Goal: Navigation & Orientation: Find specific page/section

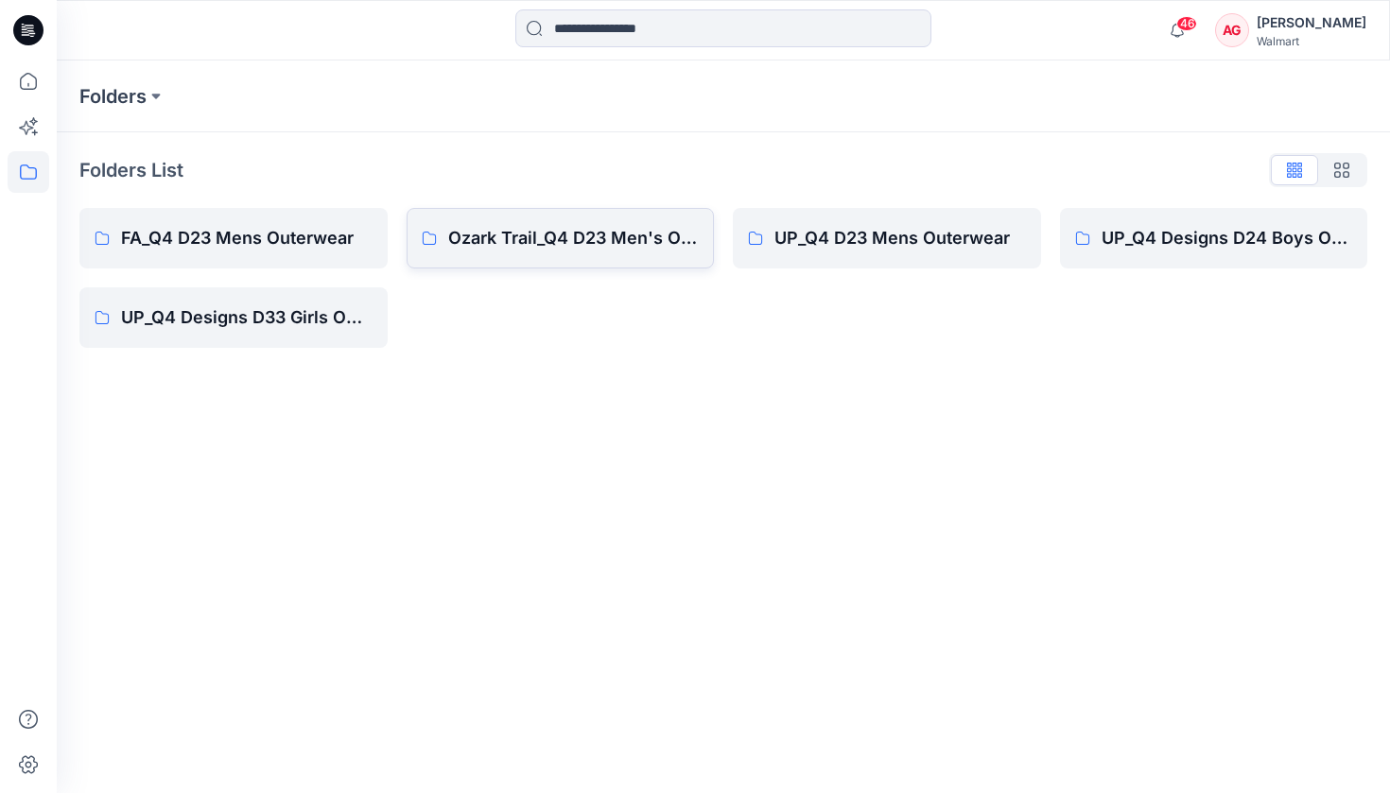
click at [515, 238] on p "Ozark Trail_Q4 D23 Men's Outdoor" at bounding box center [573, 238] width 251 height 26
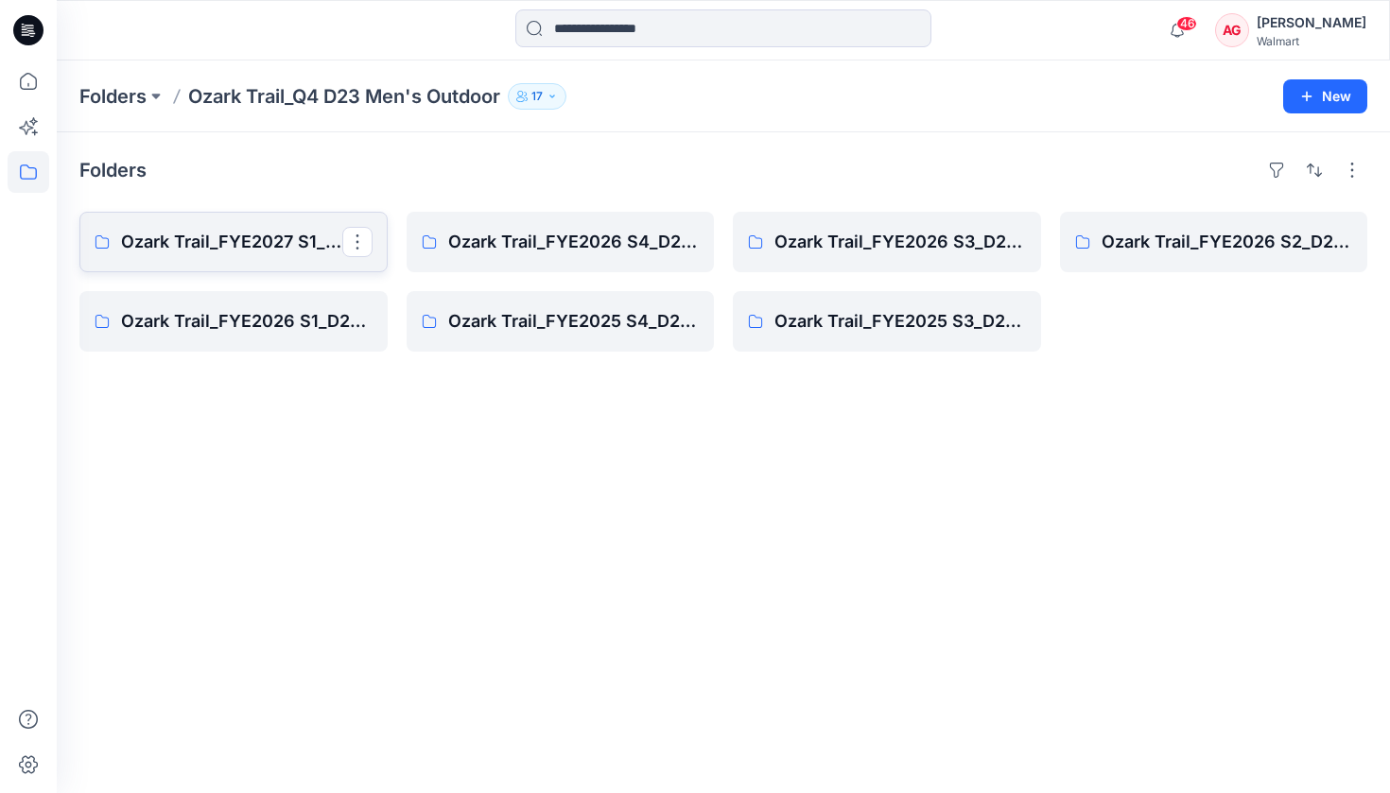
click at [270, 244] on p "Ozark Trail_FYE2027 S1_D23 Men's Outdoor - Q4" at bounding box center [231, 242] width 221 height 26
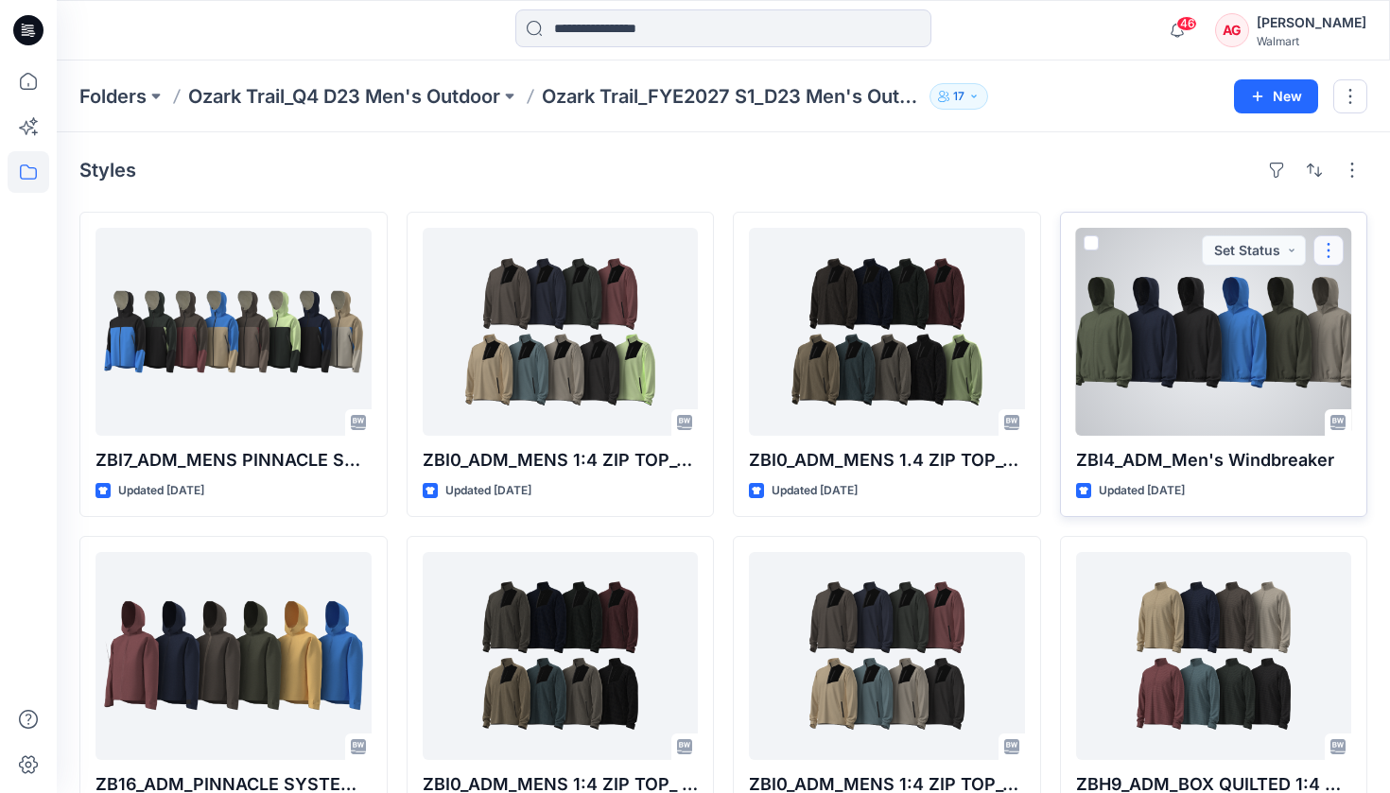
click at [1161, 261] on button "button" at bounding box center [1328, 250] width 30 height 30
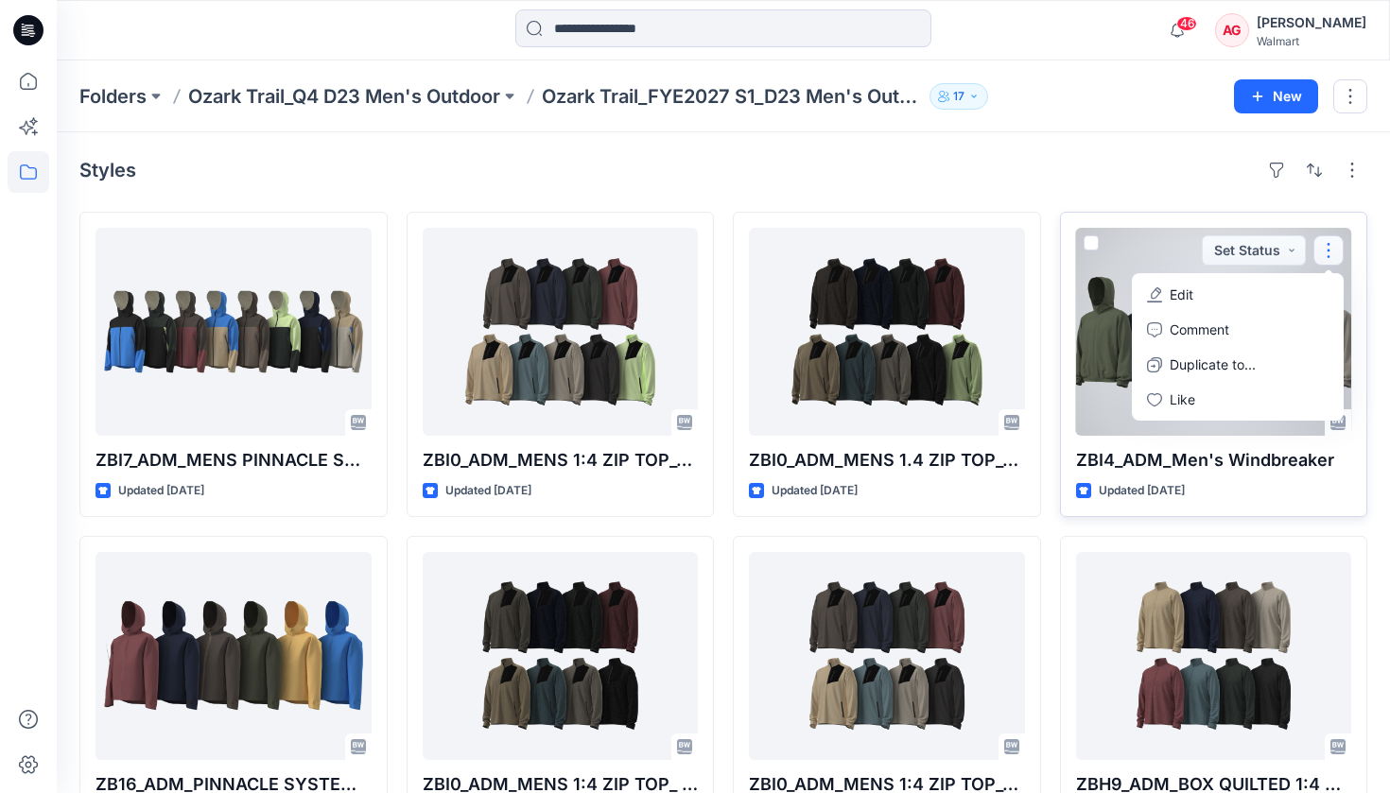
click at [1161, 486] on div "Updated [DATE]" at bounding box center [1214, 491] width 276 height 20
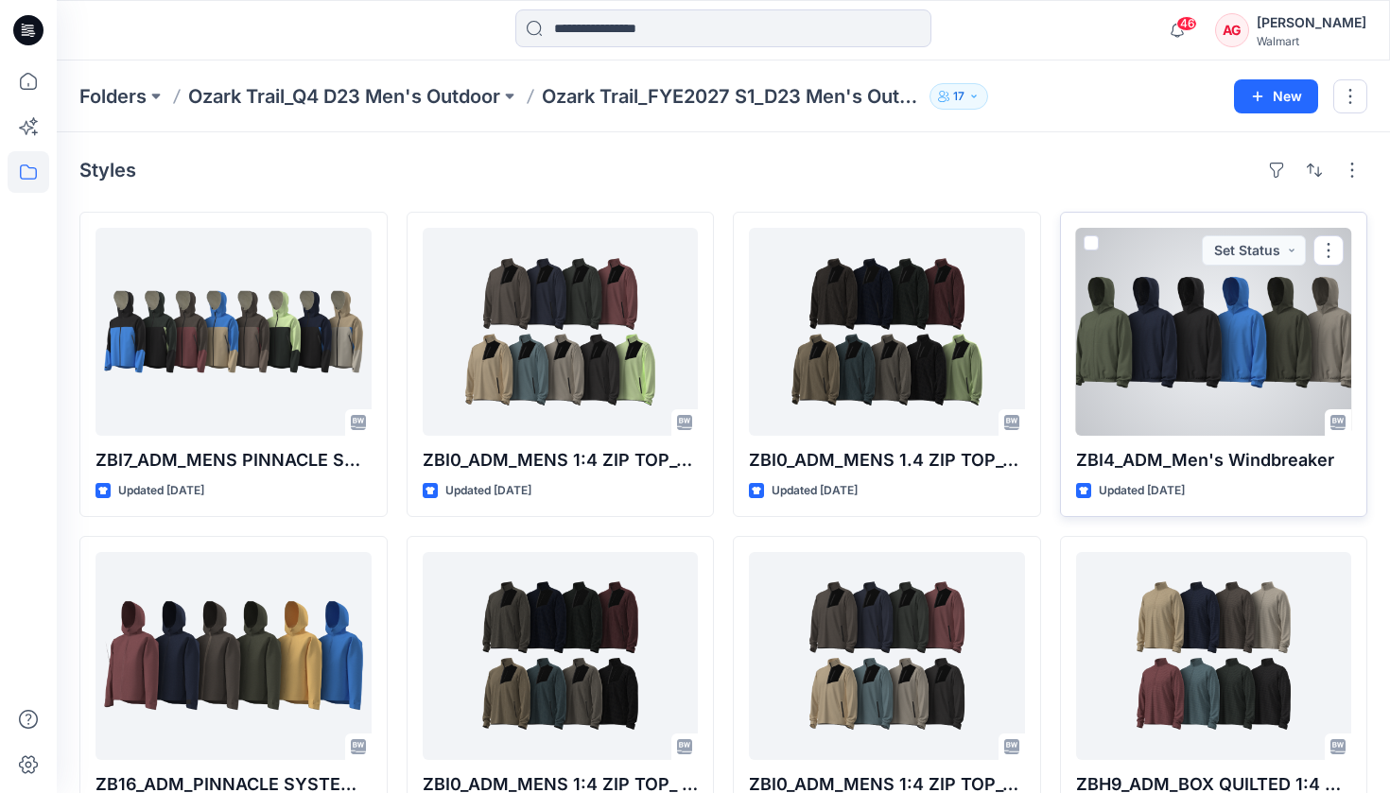
click at [1161, 395] on div at bounding box center [1214, 332] width 276 height 208
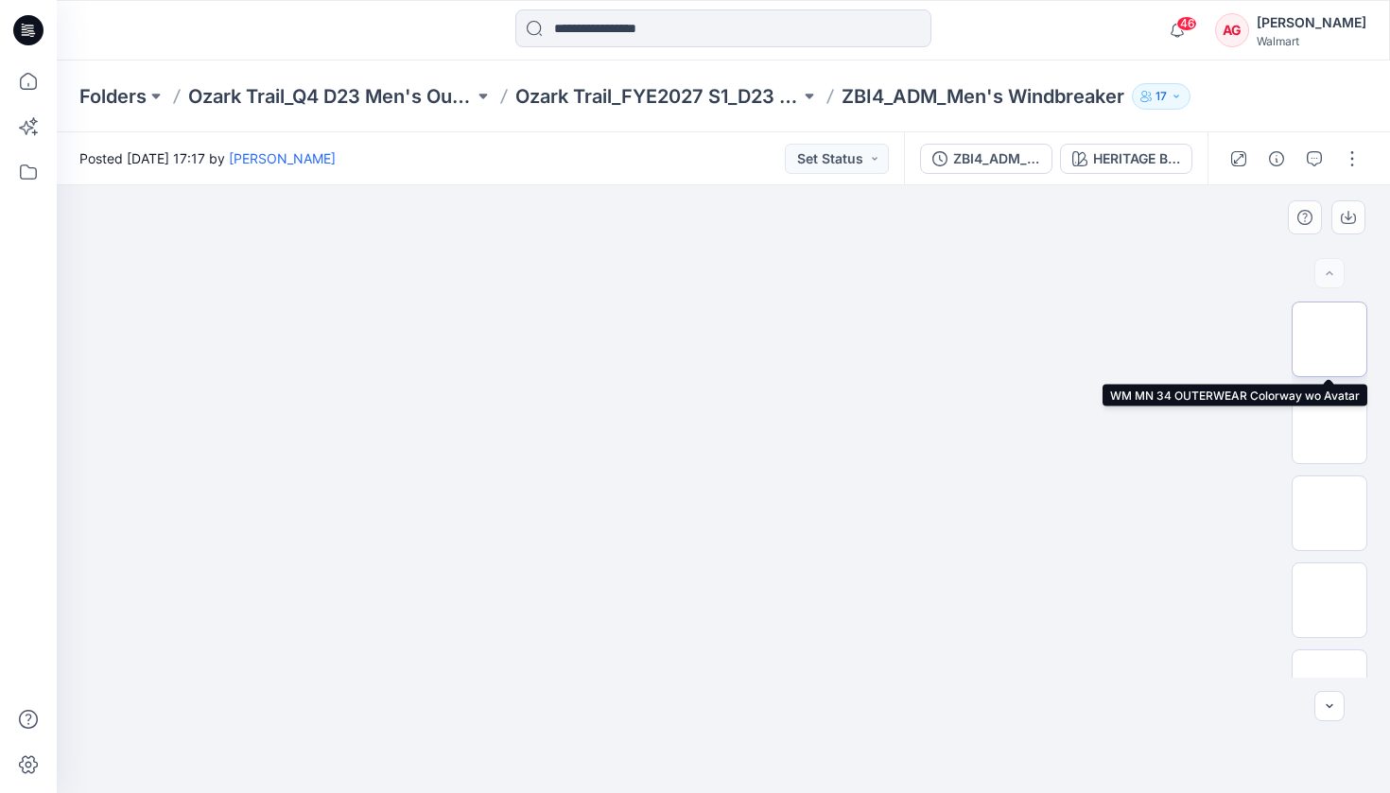
click at [1161, 339] on img at bounding box center [1329, 339] width 0 height 0
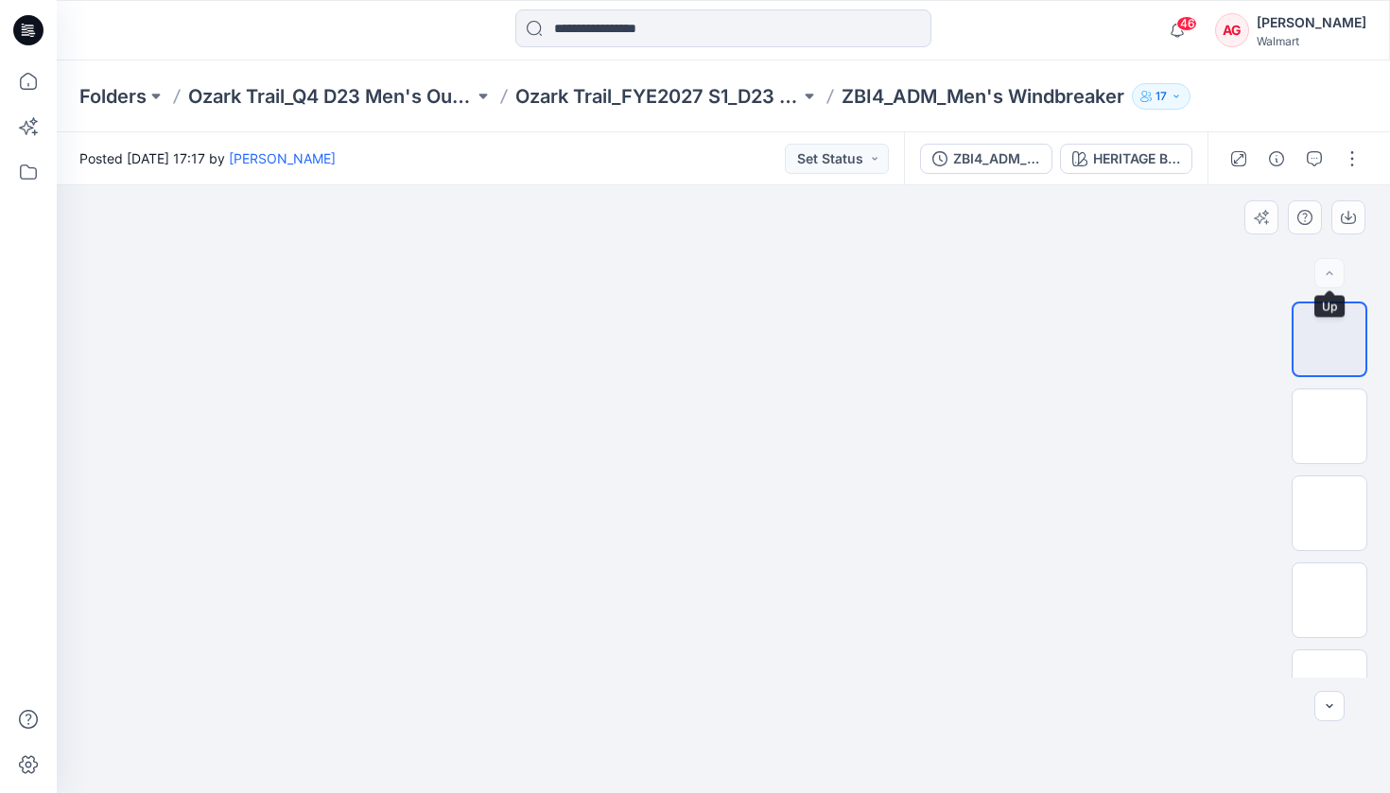
click at [1161, 271] on div at bounding box center [1329, 273] width 30 height 30
click at [1161, 273] on div at bounding box center [1329, 273] width 30 height 30
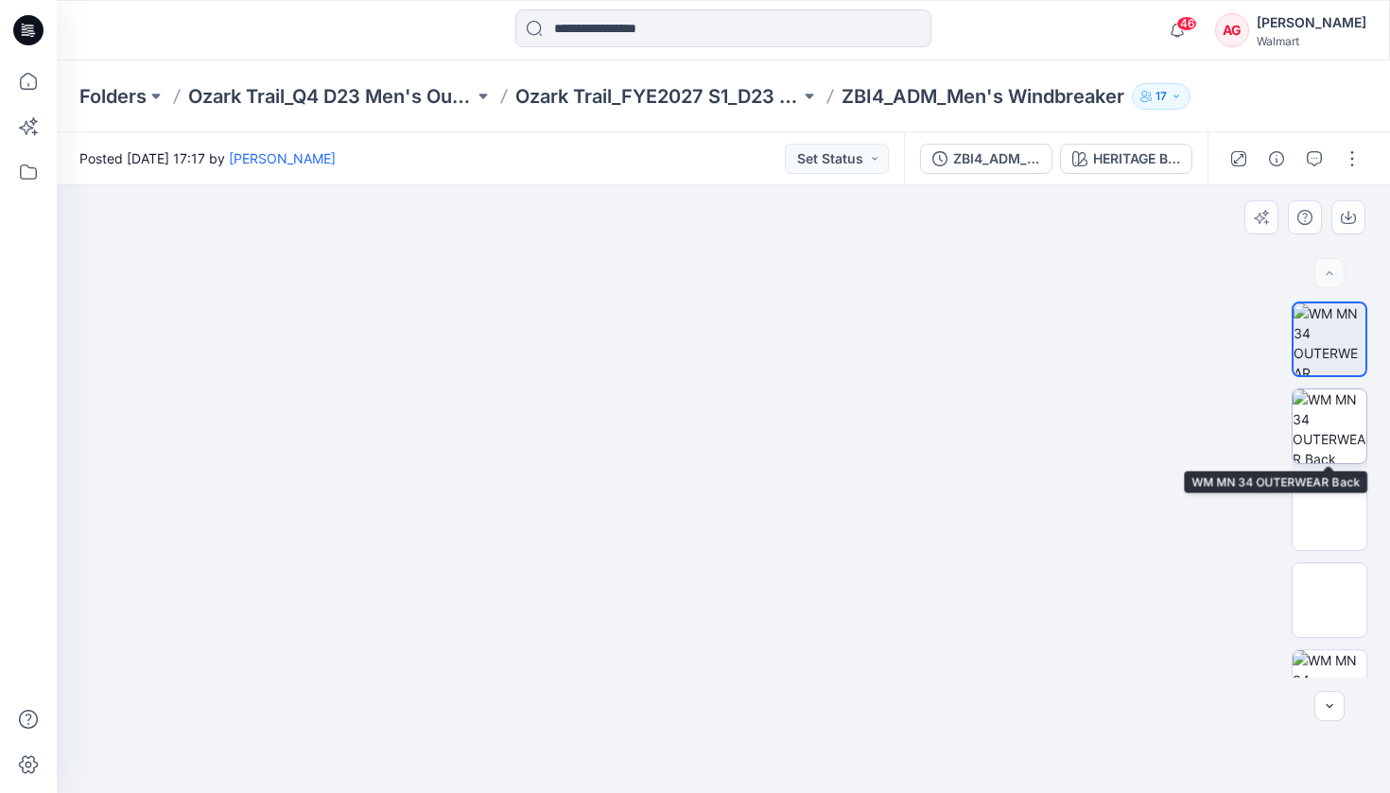
click at [1161, 398] on img at bounding box center [1329, 426] width 74 height 74
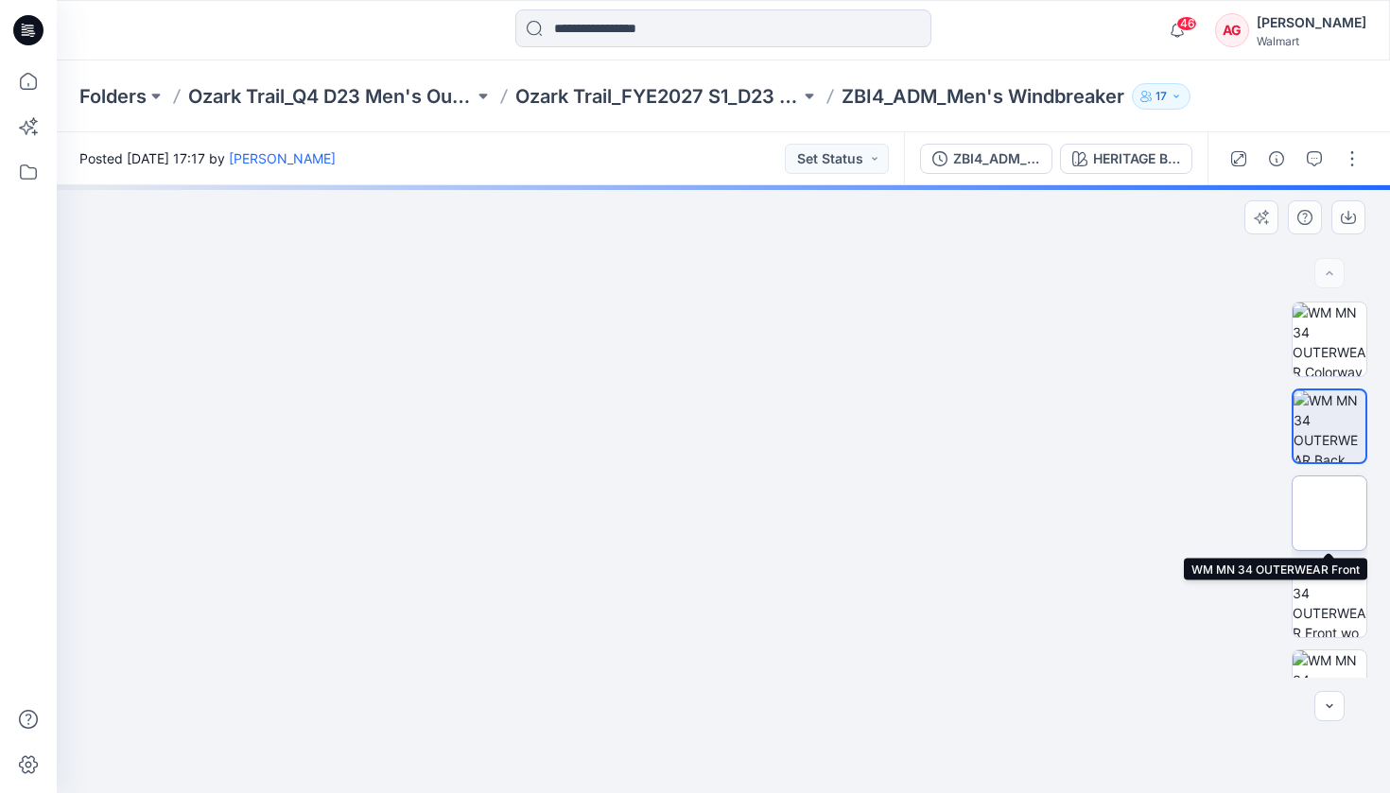
click at [1161, 513] on img at bounding box center [1329, 513] width 0 height 0
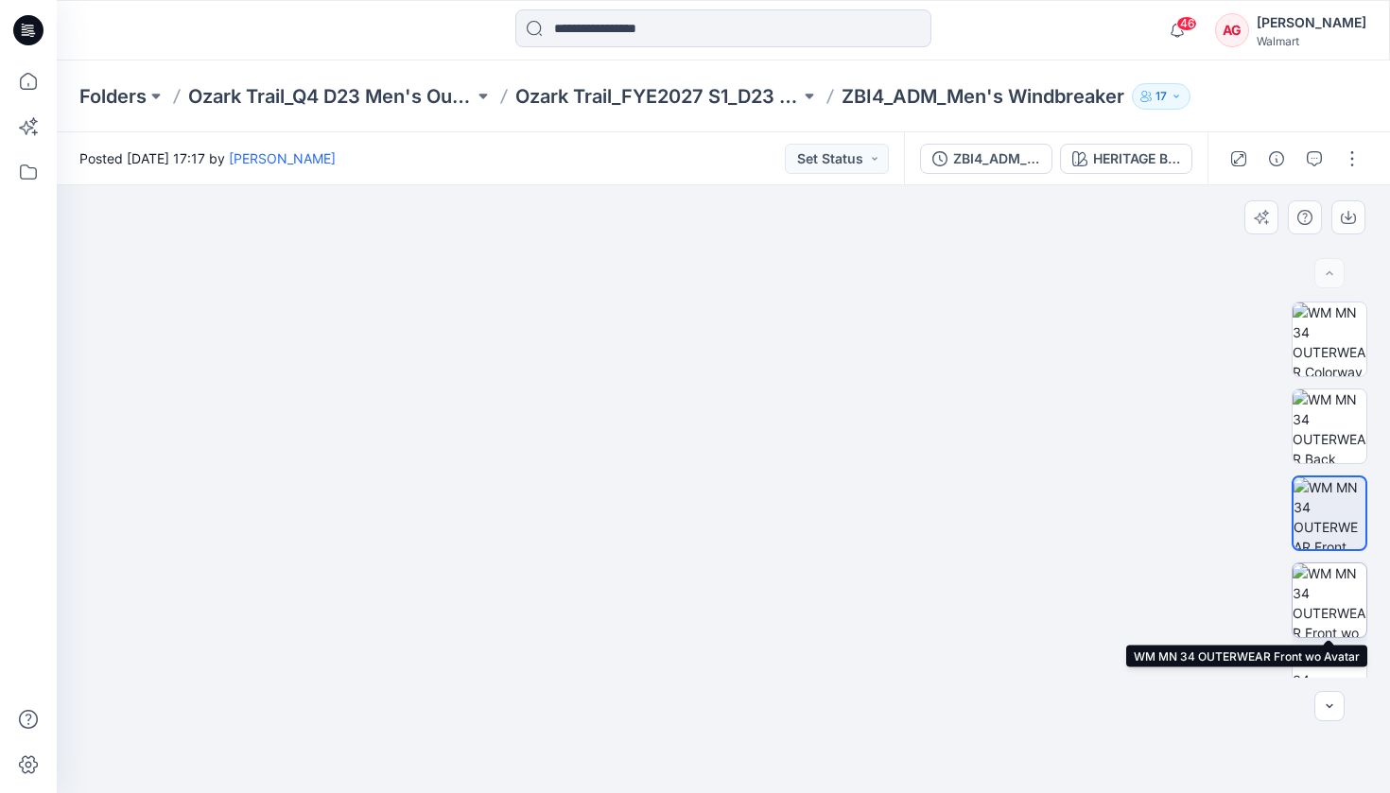
click at [1161, 588] on img at bounding box center [1329, 600] width 74 height 74
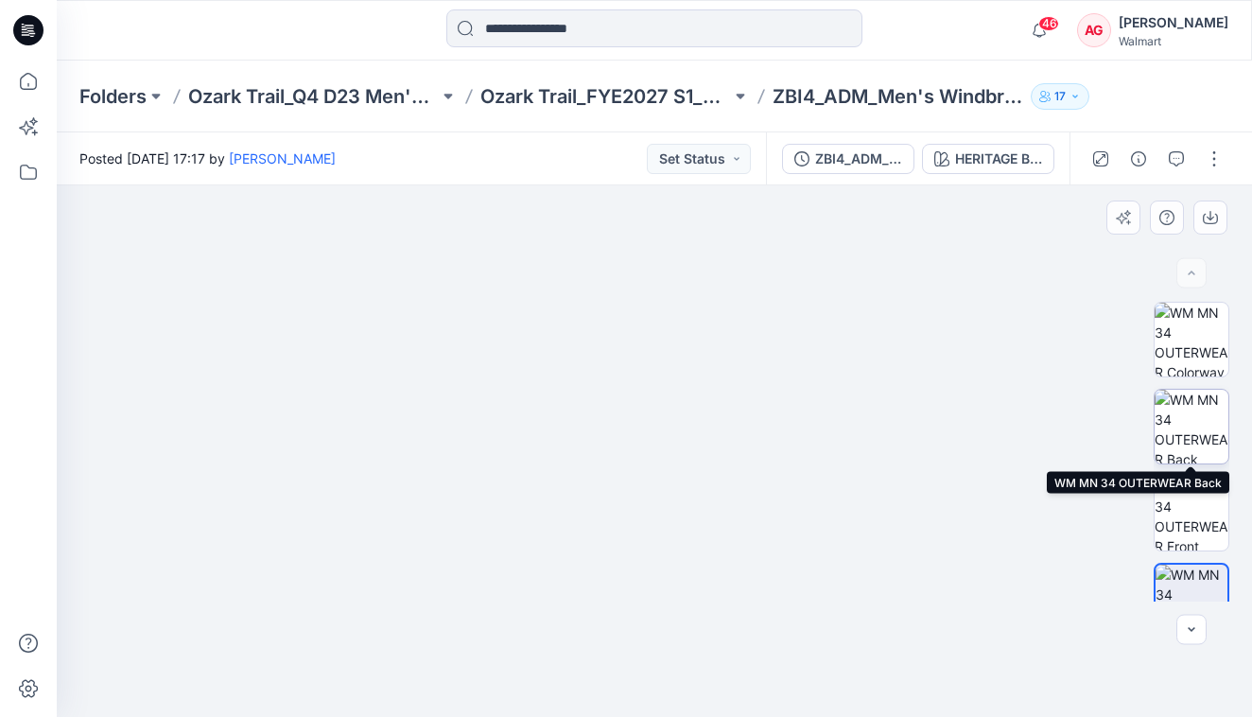
click at [1161, 439] on img at bounding box center [1191, 426] width 74 height 74
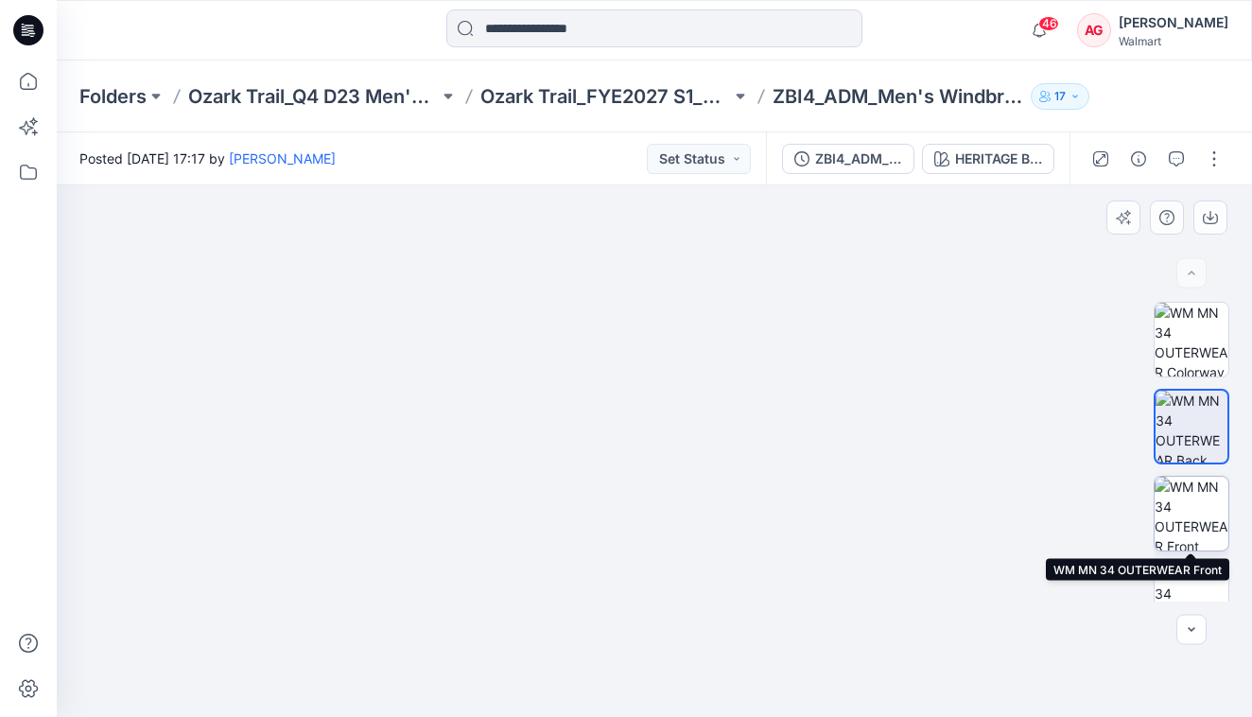
click at [1161, 497] on img at bounding box center [1191, 513] width 74 height 74
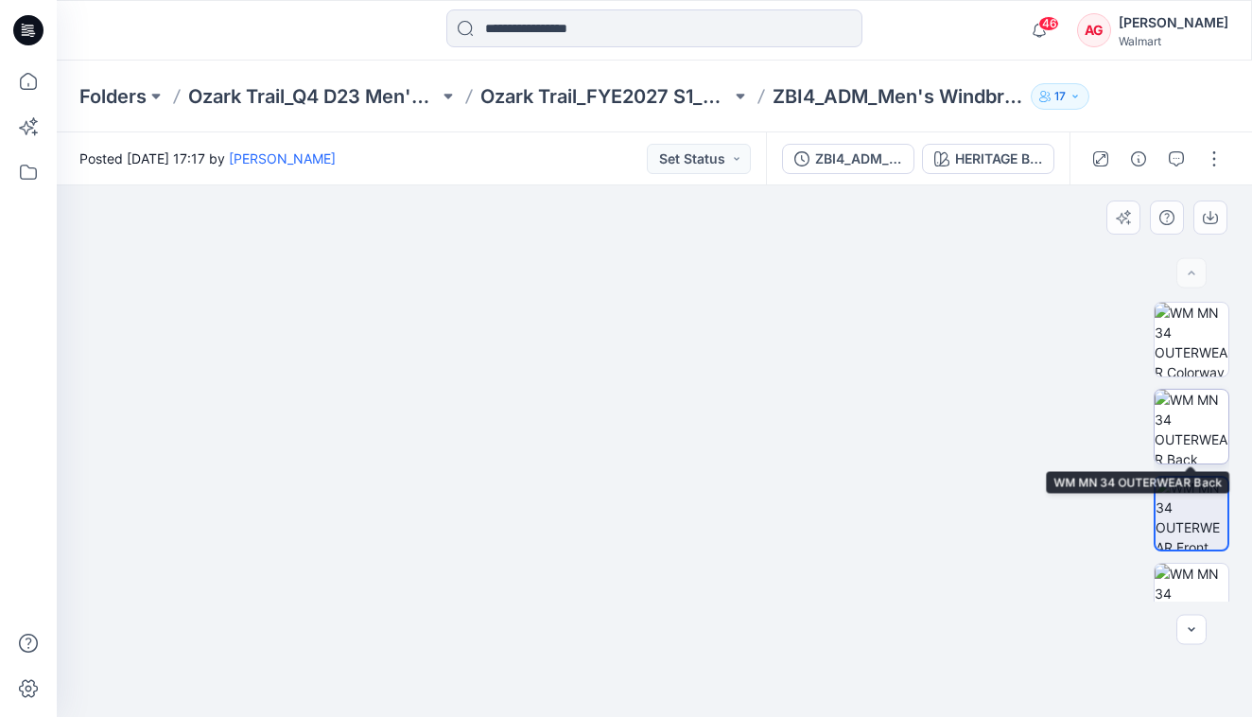
click at [1161, 420] on img at bounding box center [1191, 426] width 74 height 74
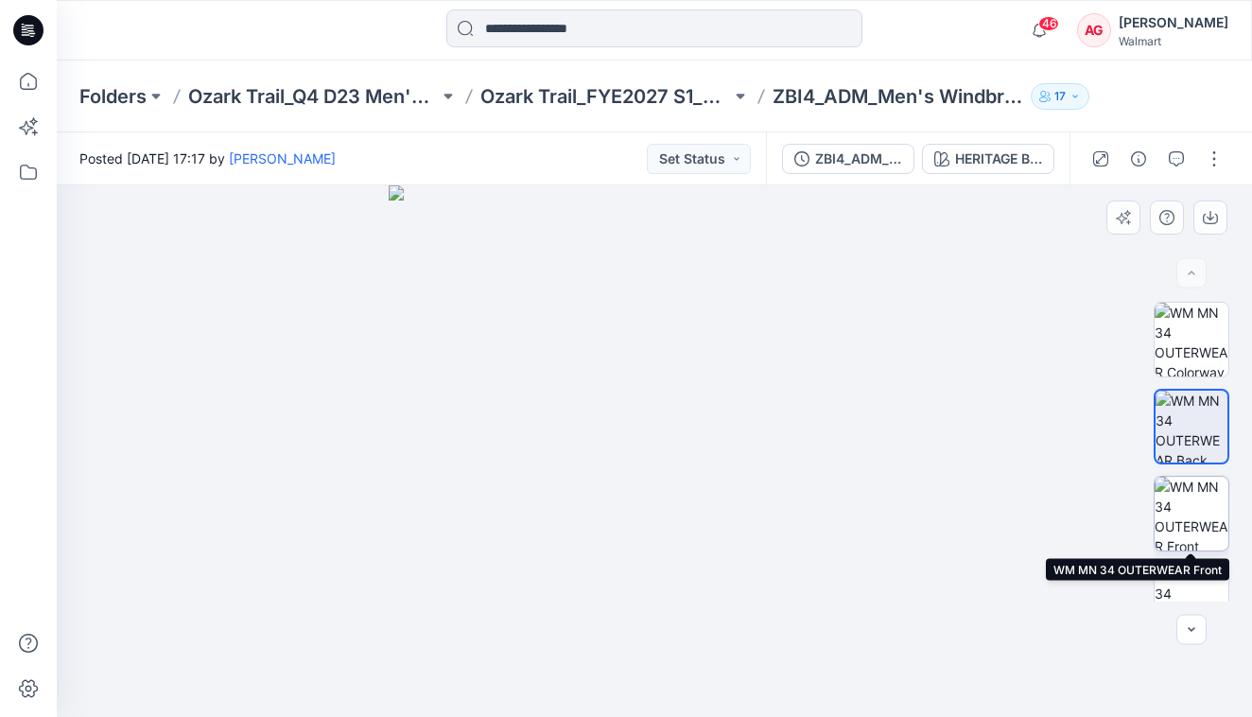
click at [1161, 511] on img at bounding box center [1191, 513] width 74 height 74
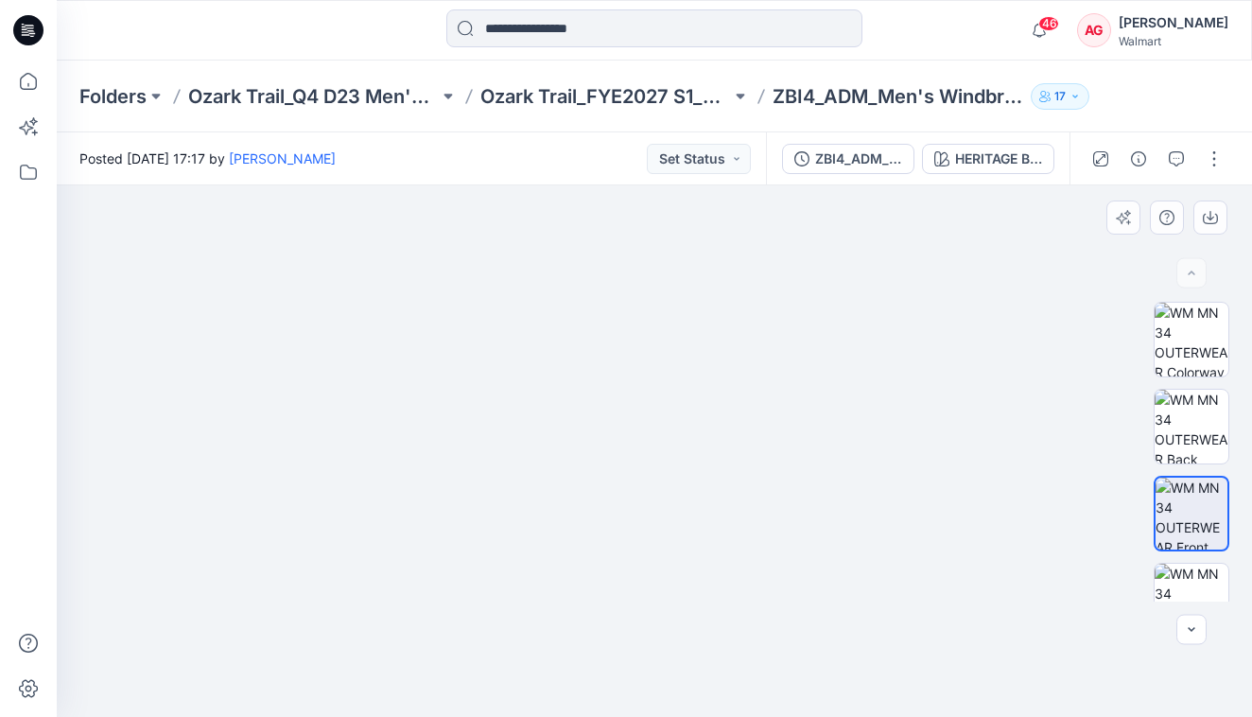
click at [658, 185] on img at bounding box center [654, 185] width 531 height 0
click at [1161, 636] on icon "button" at bounding box center [1191, 629] width 15 height 15
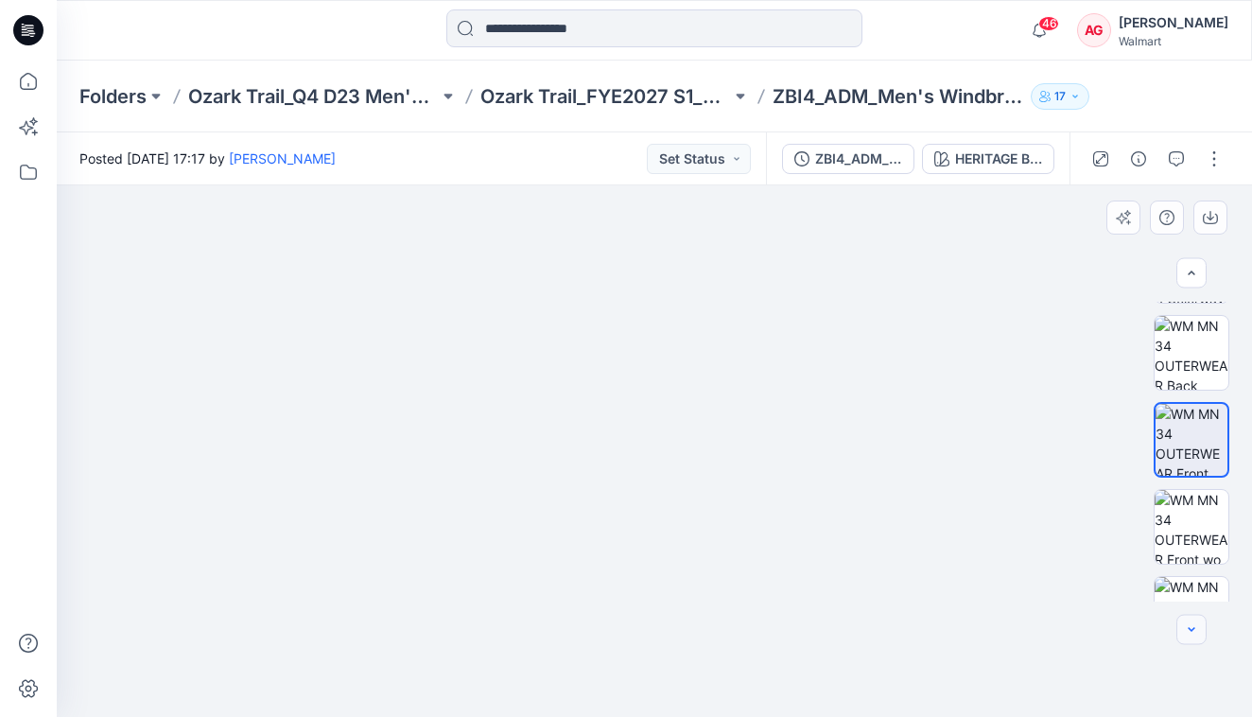
click at [1161, 636] on icon "button" at bounding box center [1191, 629] width 15 height 15
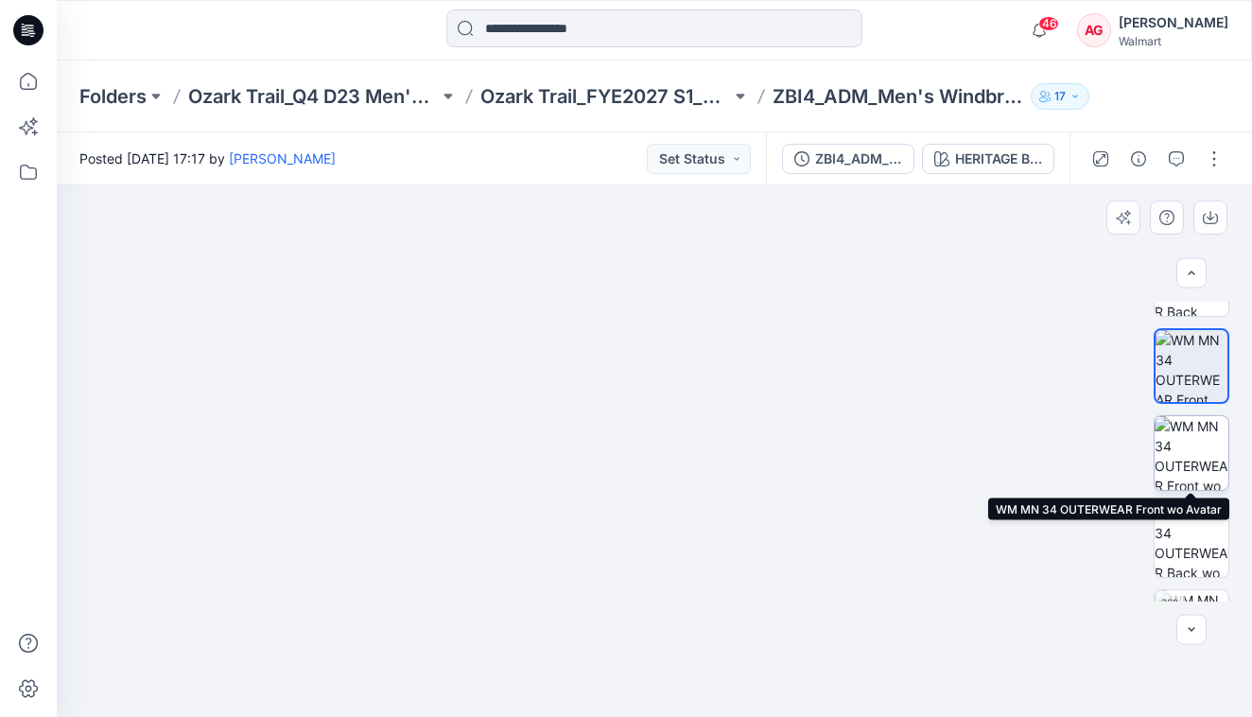
click at [1161, 435] on img at bounding box center [1191, 453] width 74 height 74
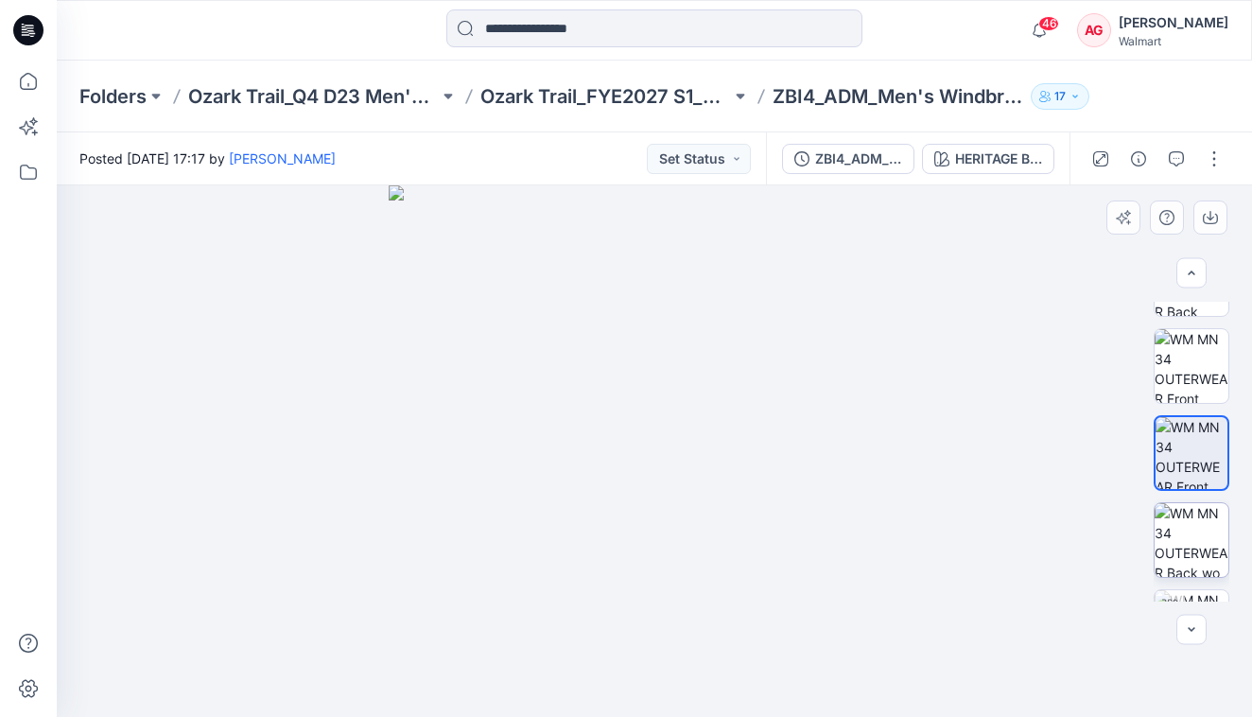
click at [1161, 513] on img at bounding box center [1191, 540] width 74 height 74
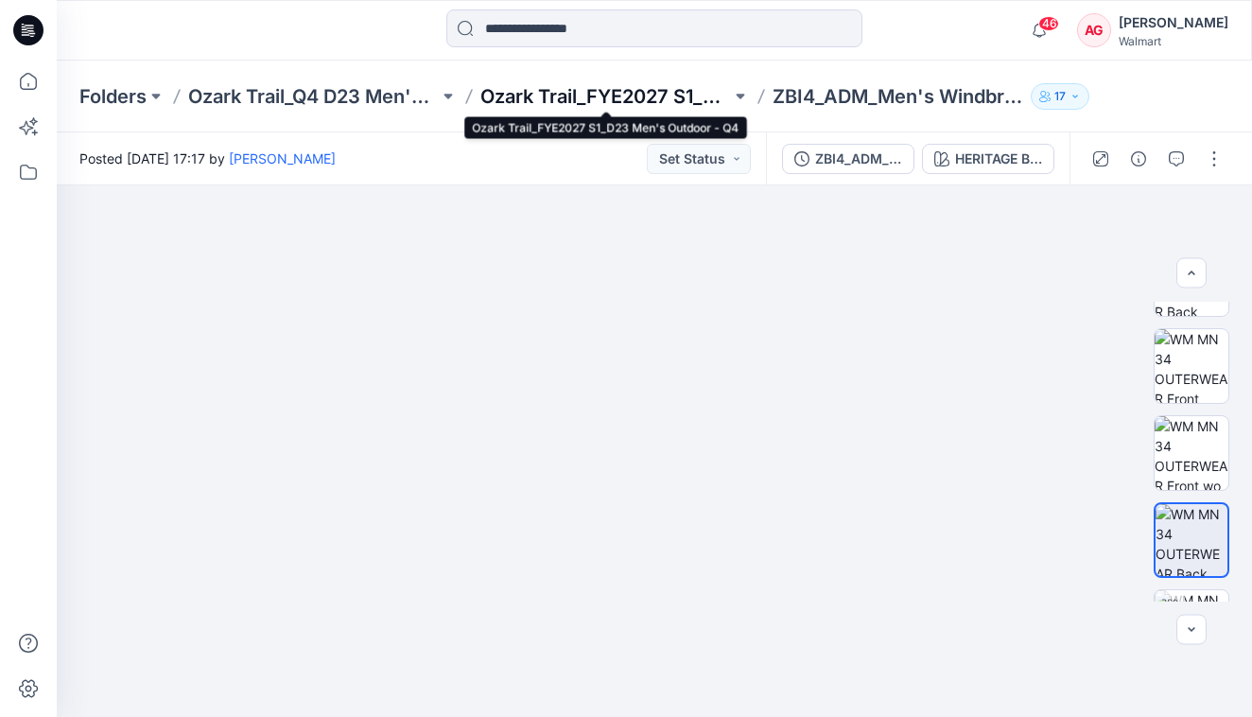
click at [560, 93] on p "Ozark Trail_FYE2027 S1_D23 Men's Outdoor - Q4" at bounding box center [605, 96] width 251 height 26
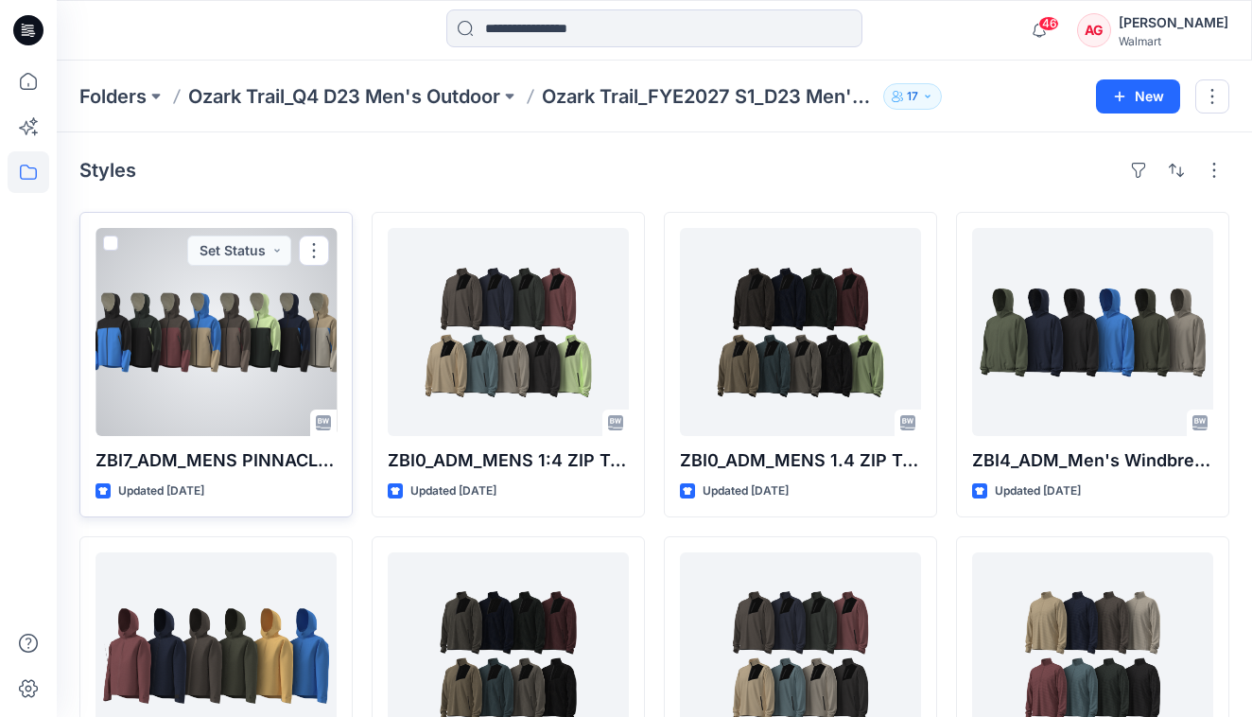
click at [225, 387] on div at bounding box center [215, 332] width 241 height 208
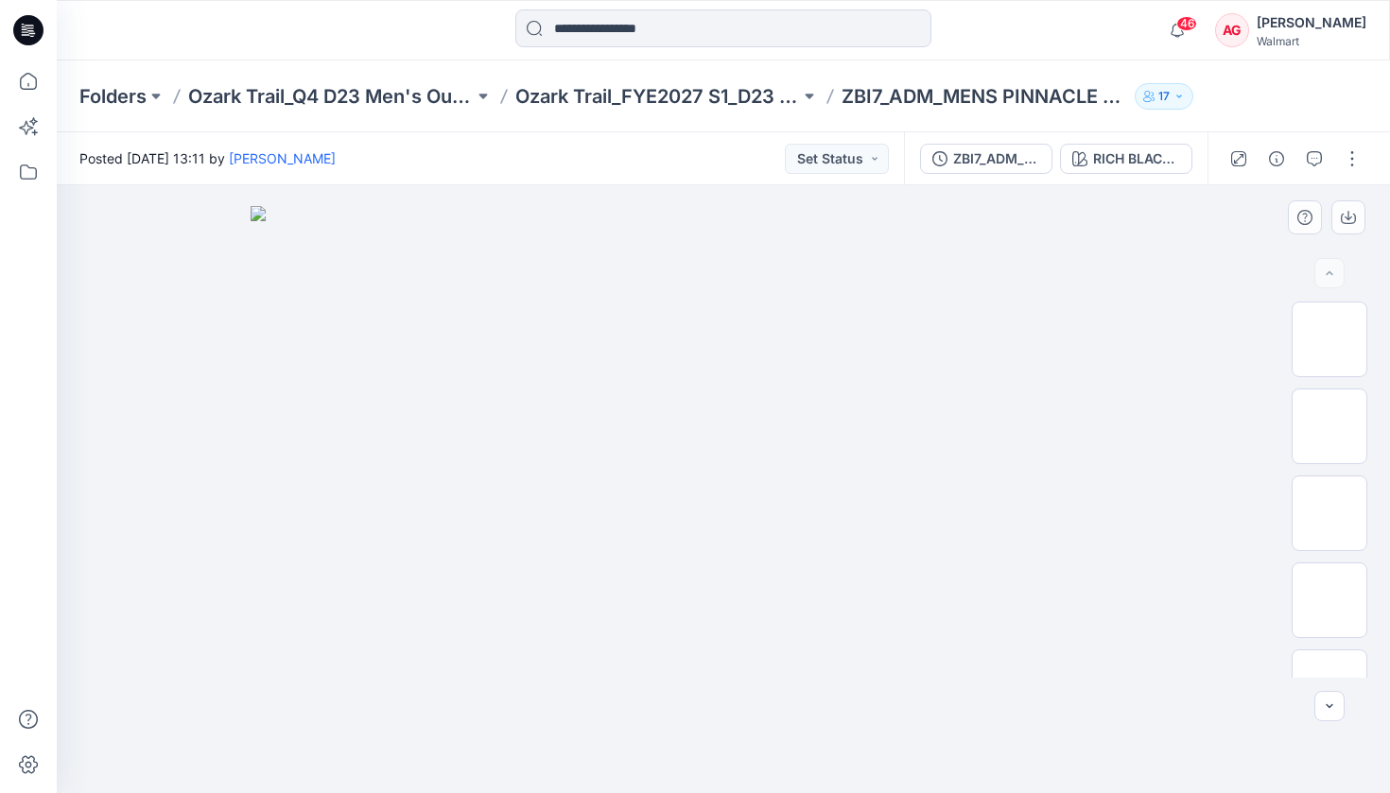
click at [774, 528] on img at bounding box center [723, 500] width 945 height 588
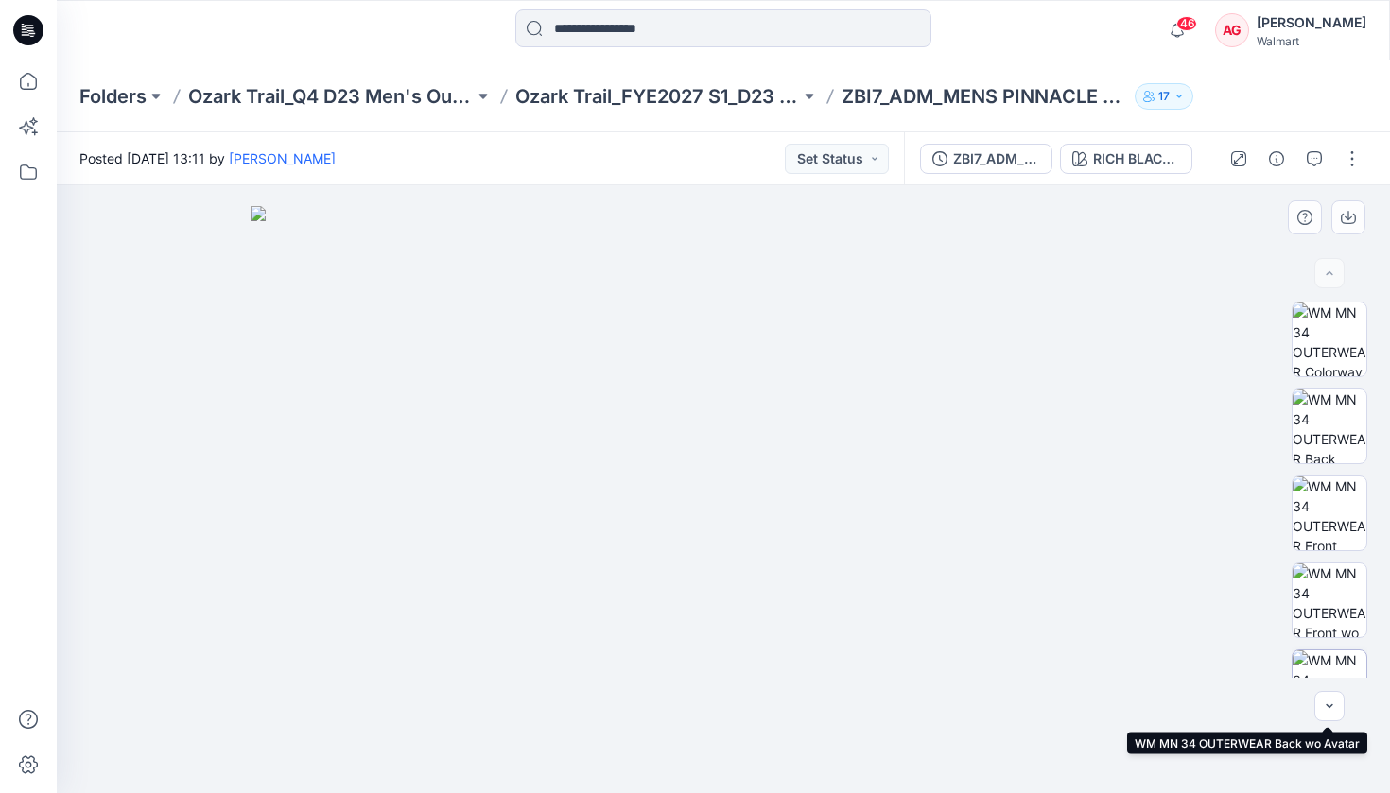
click at [1161, 663] on img at bounding box center [1329, 687] width 74 height 74
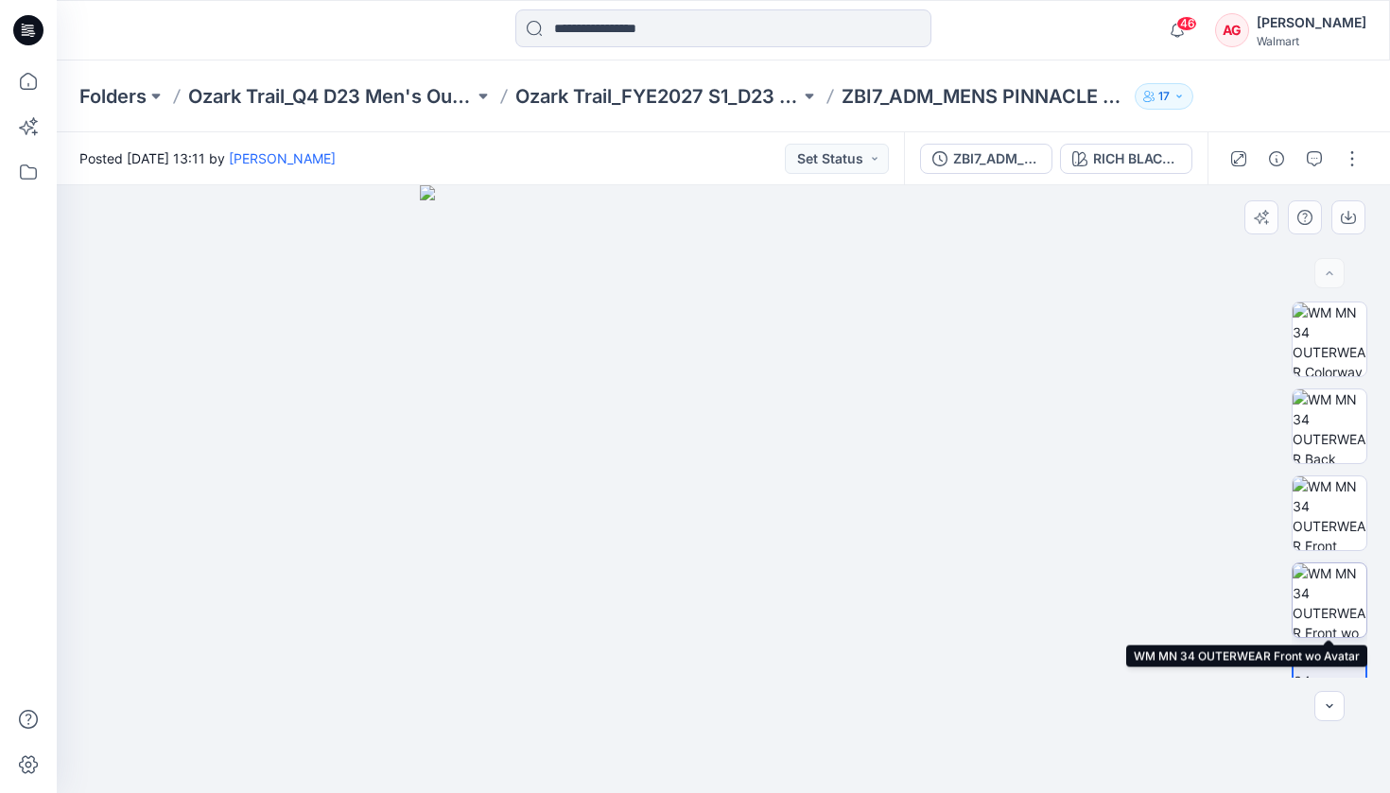
click at [1161, 614] on img at bounding box center [1329, 600] width 74 height 74
